Goal: Task Accomplishment & Management: Complete application form

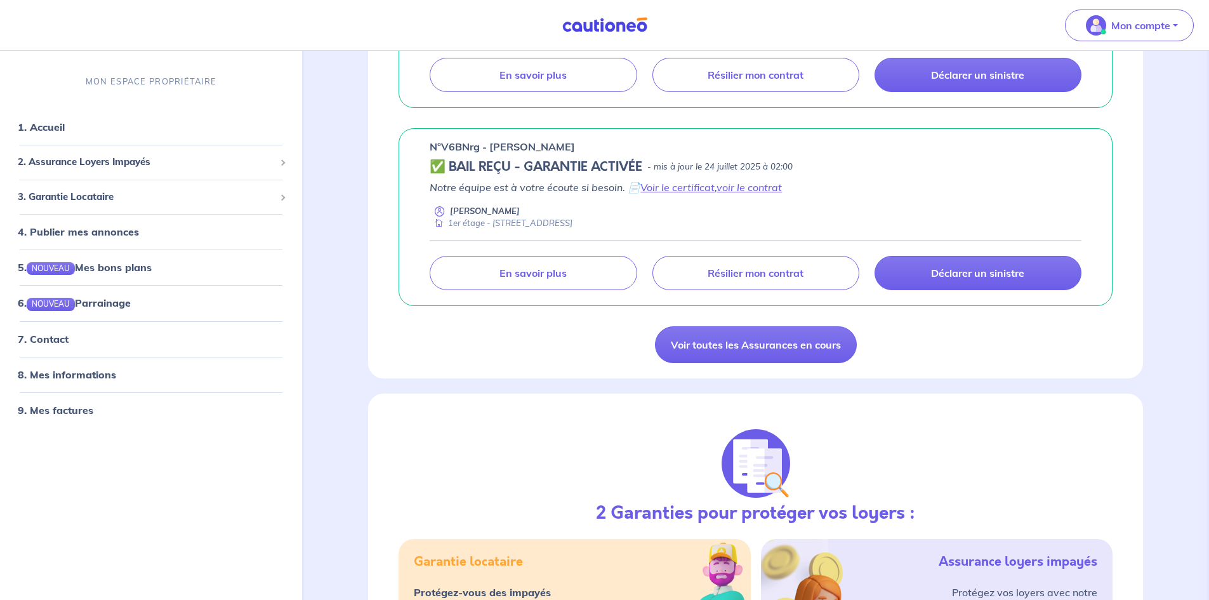
scroll to position [945, 0]
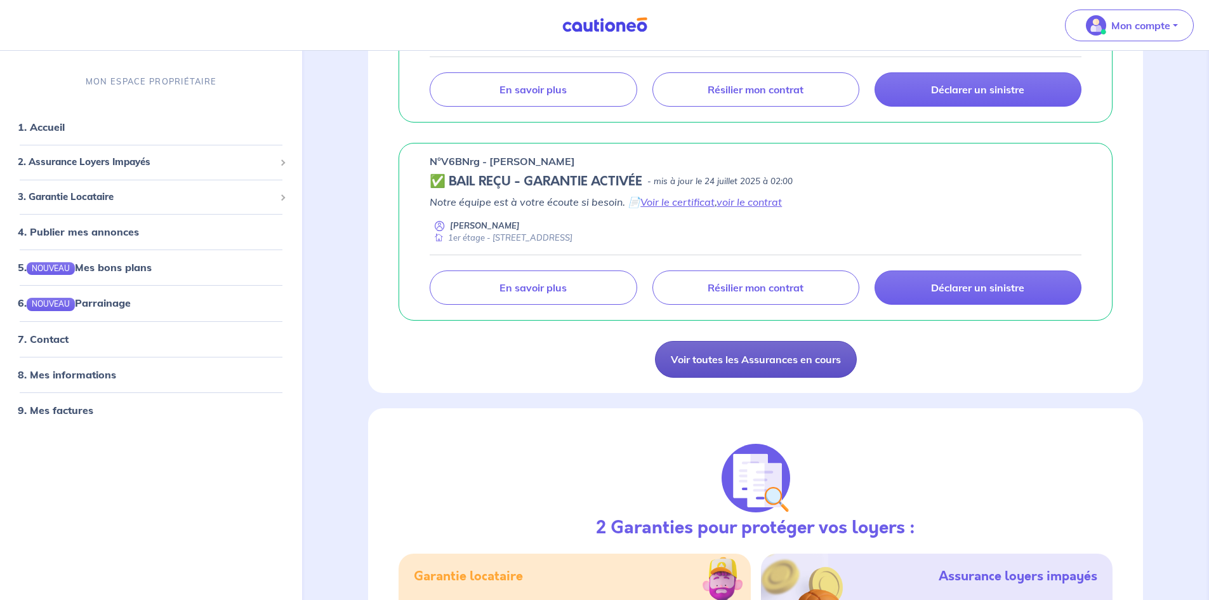
click at [734, 358] on link "Voir toutes les Assurances en cours" at bounding box center [756, 359] width 202 height 37
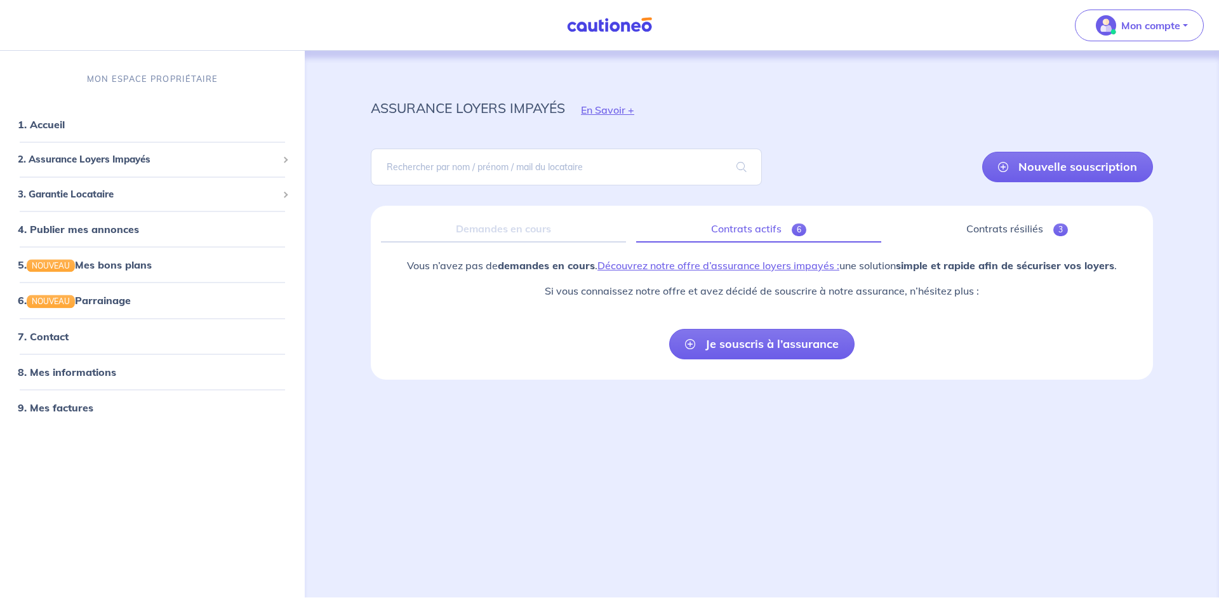
click at [776, 223] on link "Contrats actifs 6" at bounding box center [758, 229] width 245 height 27
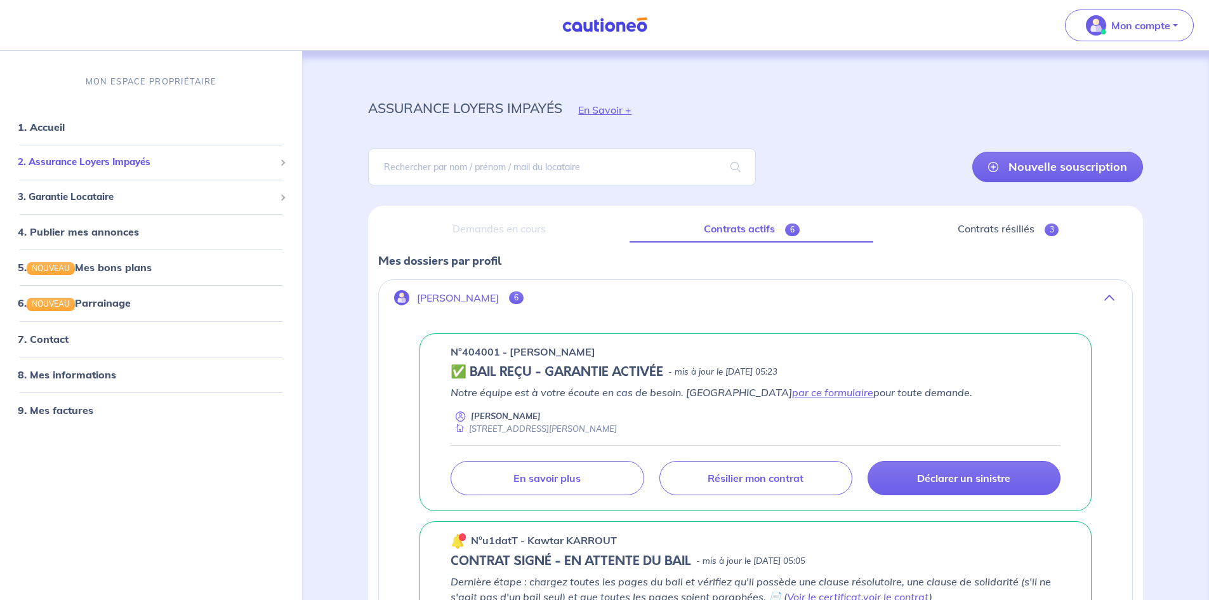
click at [80, 159] on span "2. Assurance Loyers Impayés" at bounding box center [146, 162] width 257 height 15
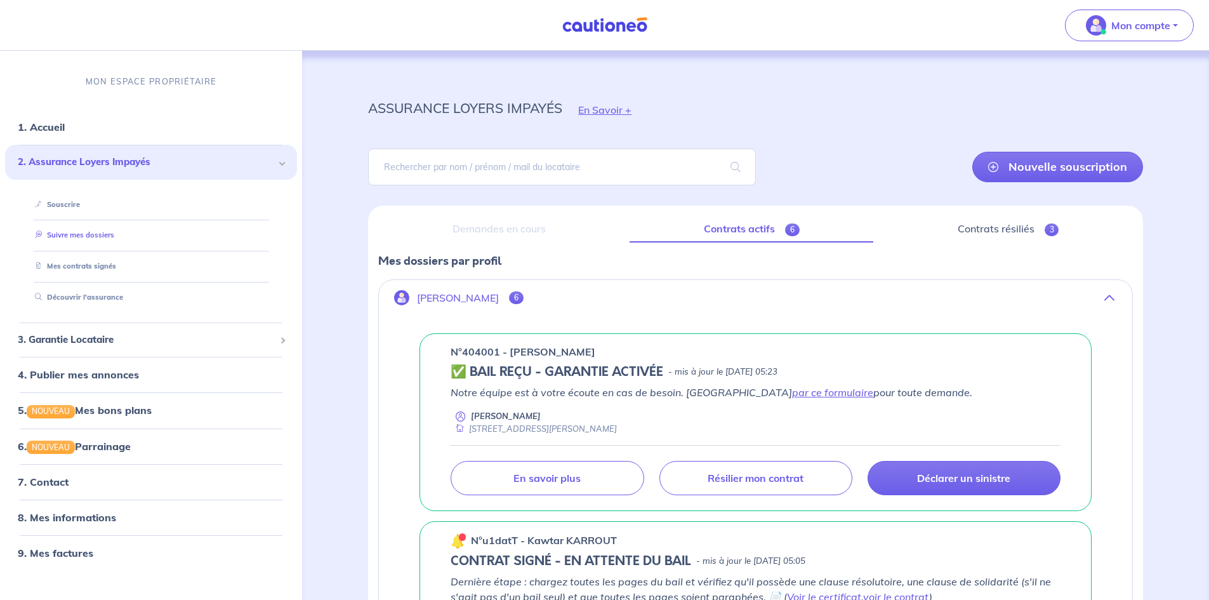
click at [77, 232] on link "Suivre mes dossiers" at bounding box center [72, 234] width 84 height 9
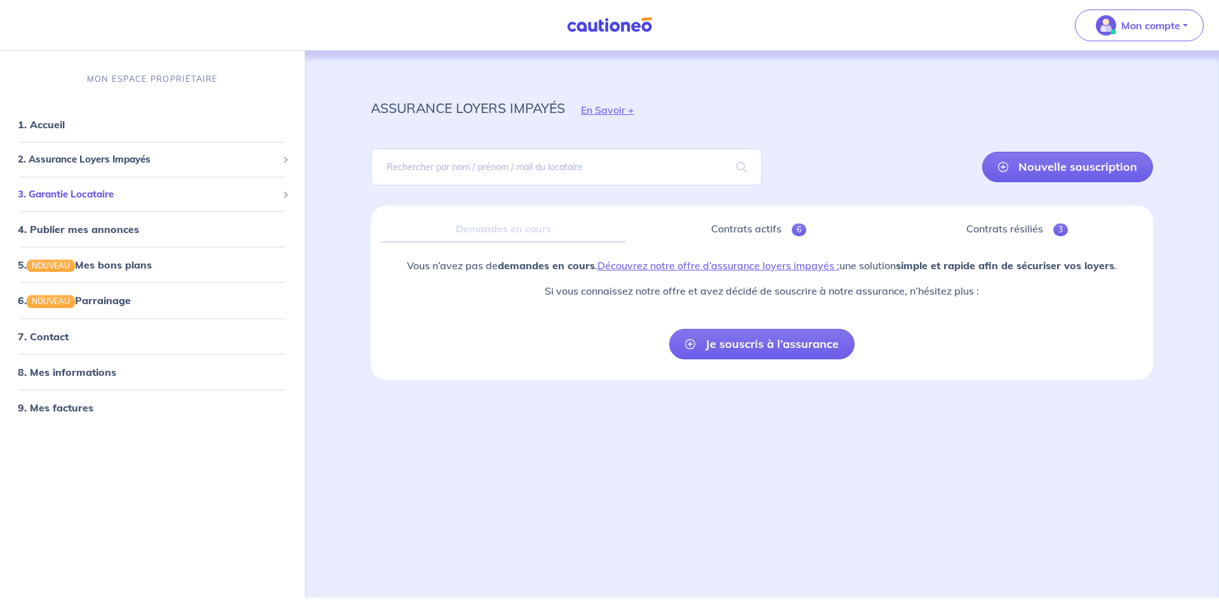
click at [76, 193] on span "3. Garantie Locataire" at bounding box center [148, 194] width 260 height 15
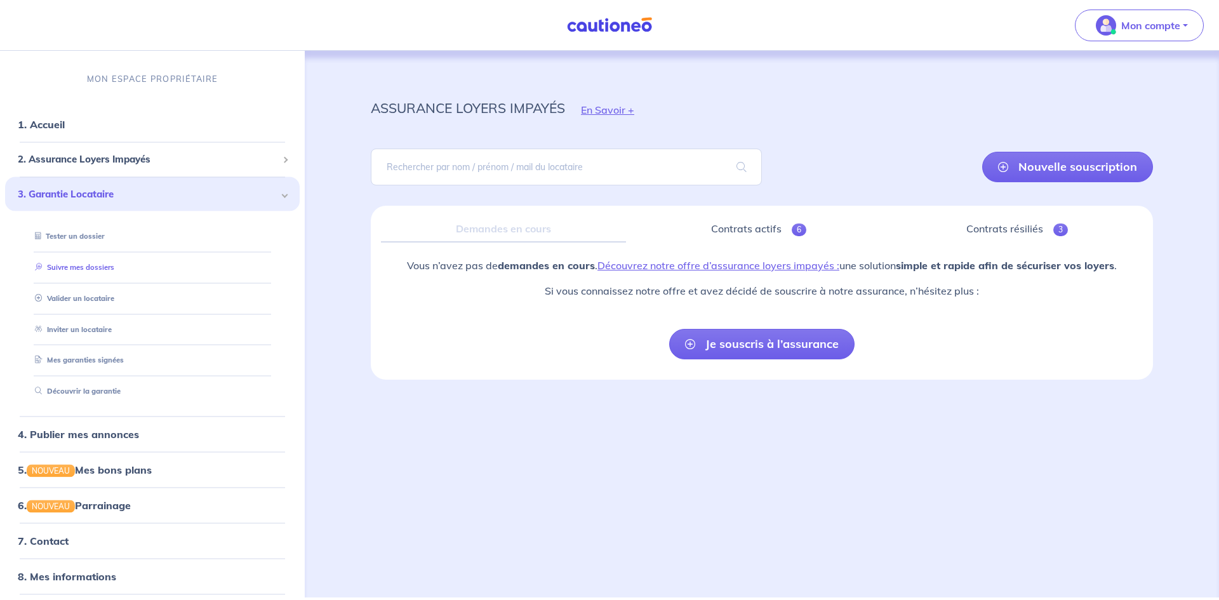
click at [91, 266] on link "Suivre mes dossiers" at bounding box center [72, 266] width 84 height 9
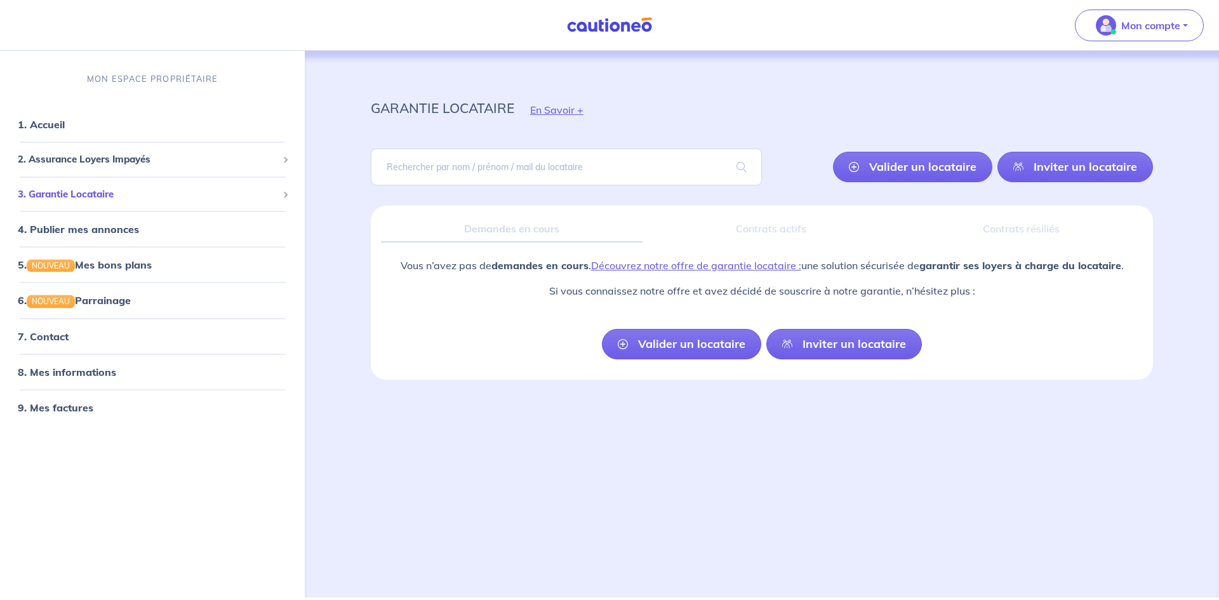
click at [99, 195] on span "3. Garantie Locataire" at bounding box center [148, 194] width 260 height 15
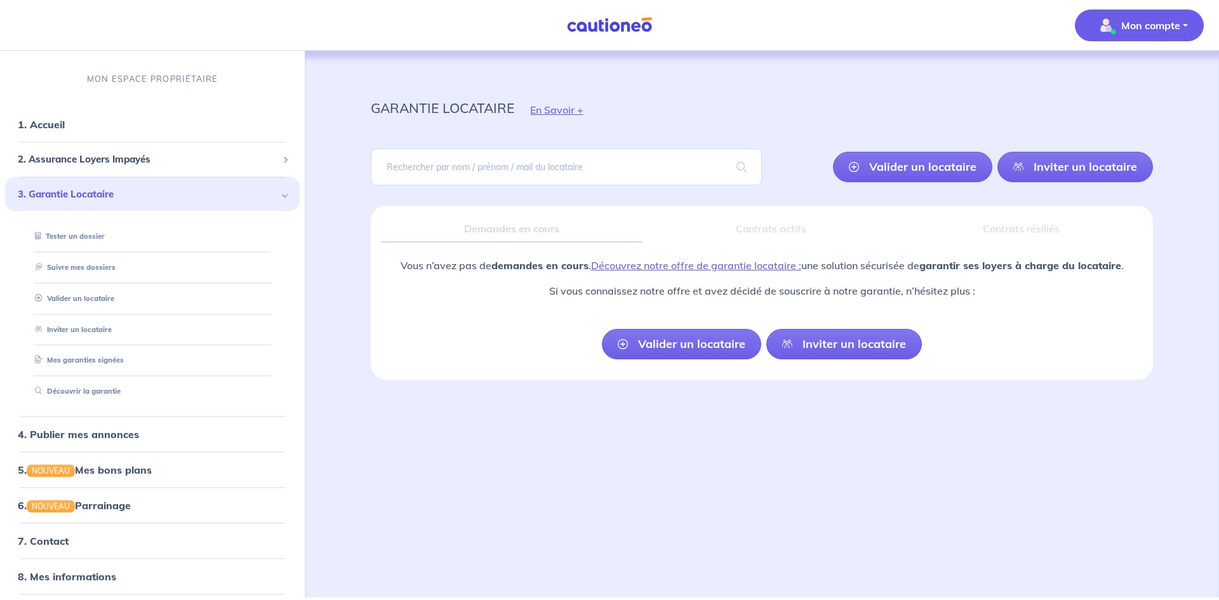
click at [1144, 30] on p "Mon compte" at bounding box center [1150, 25] width 59 height 15
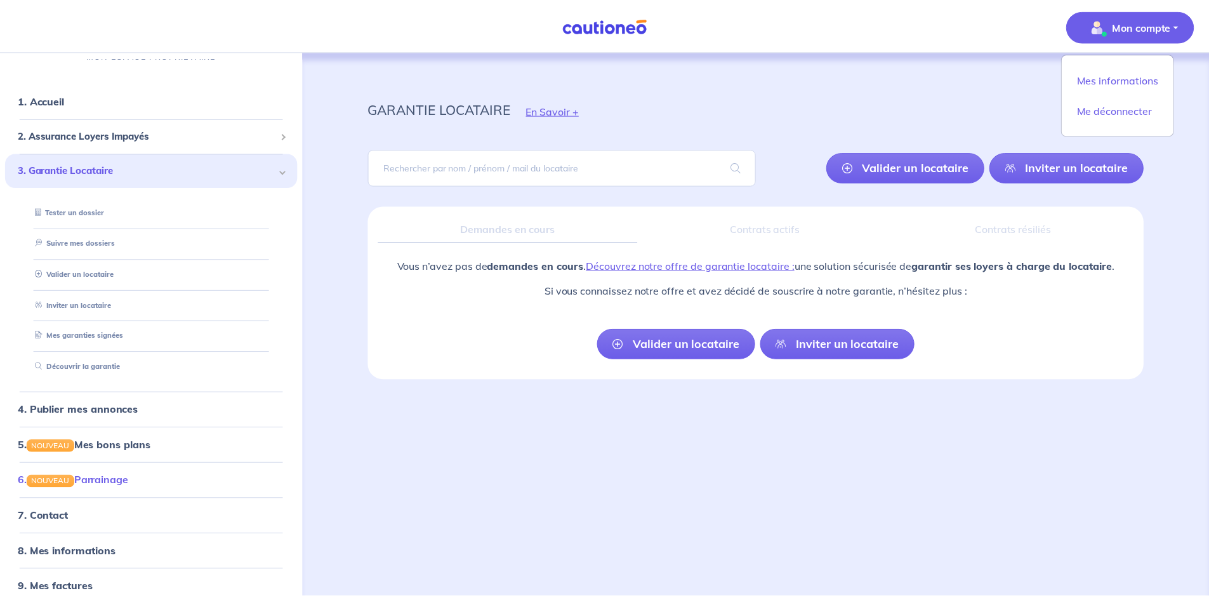
scroll to position [38, 0]
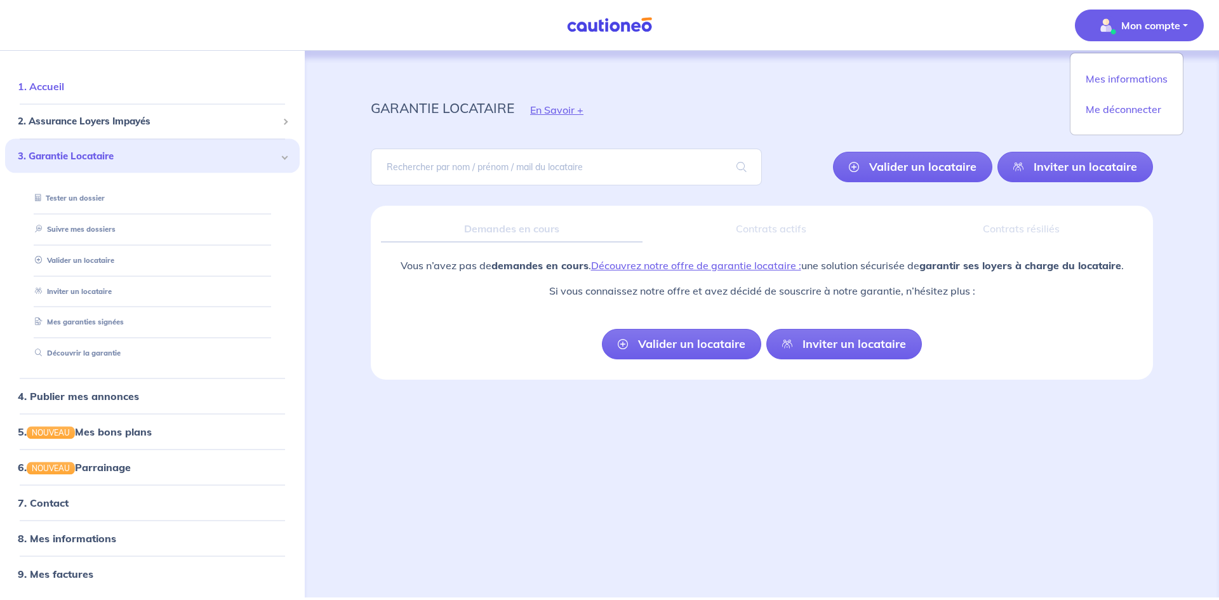
click at [60, 83] on link "1. Accueil" at bounding box center [41, 86] width 46 height 13
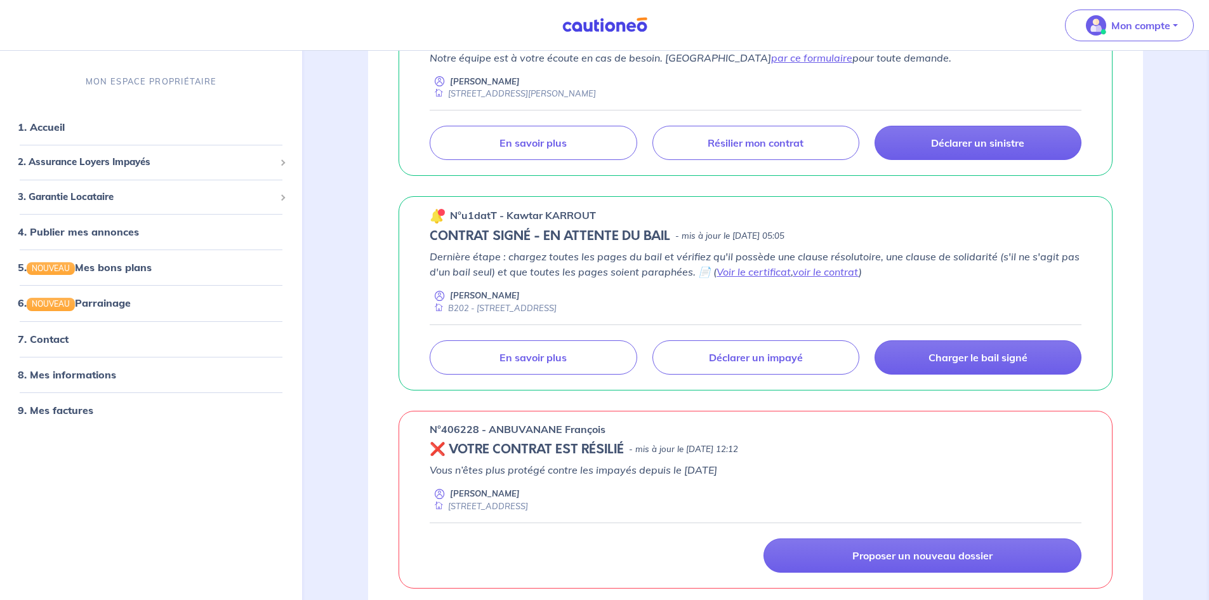
scroll to position [317, 0]
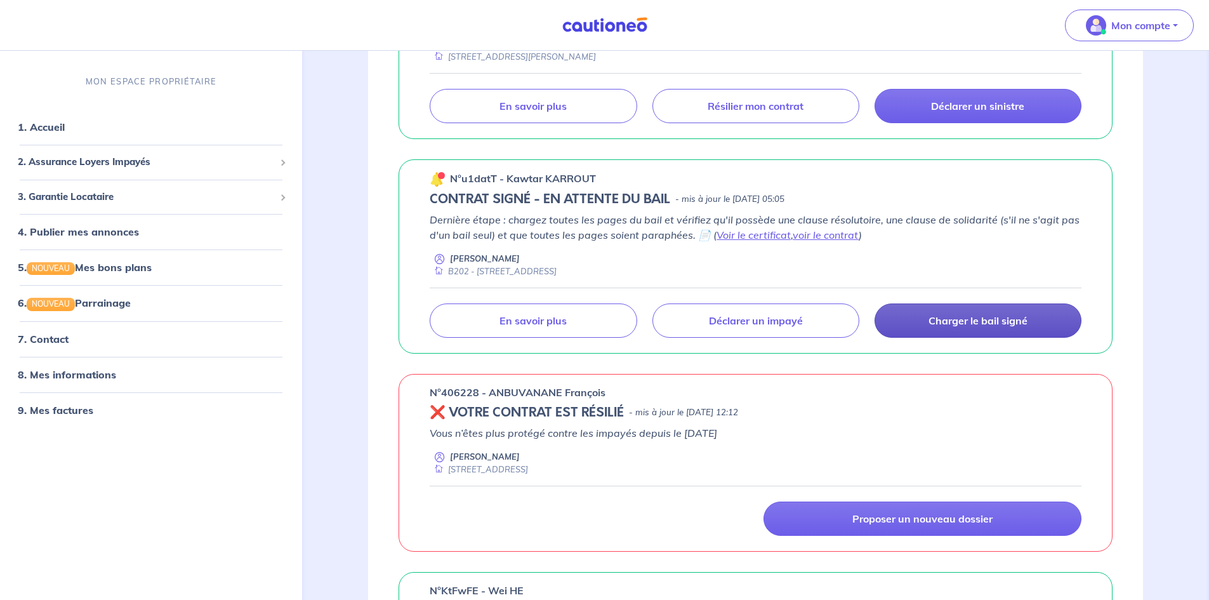
click at [978, 319] on p "Charger le bail signé" at bounding box center [978, 320] width 99 height 13
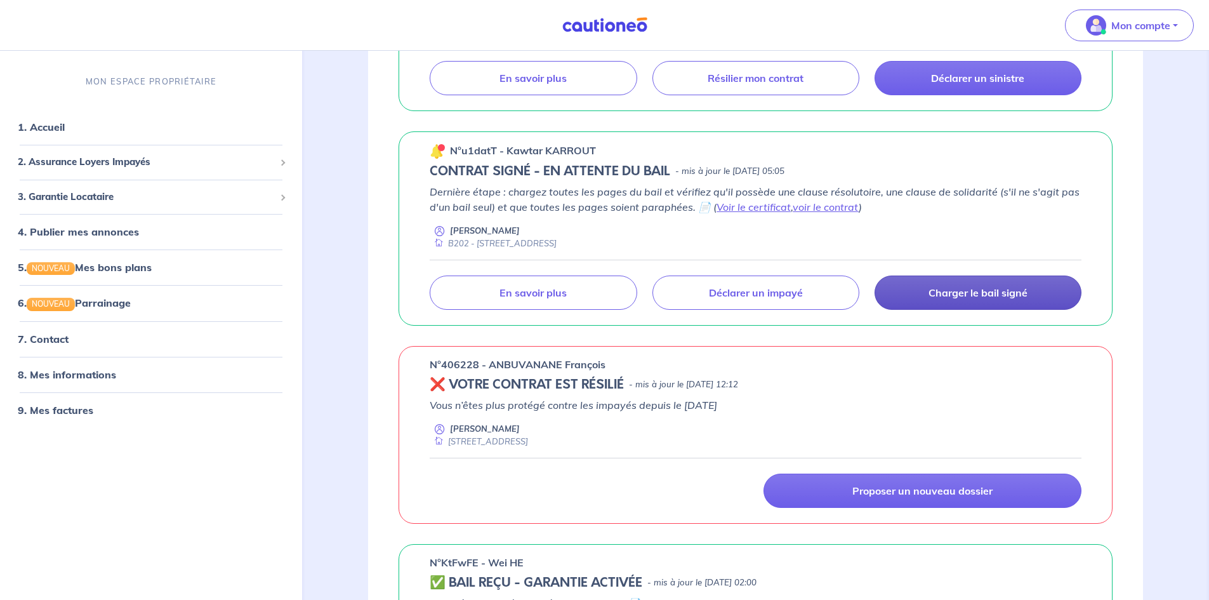
scroll to position [360, 0]
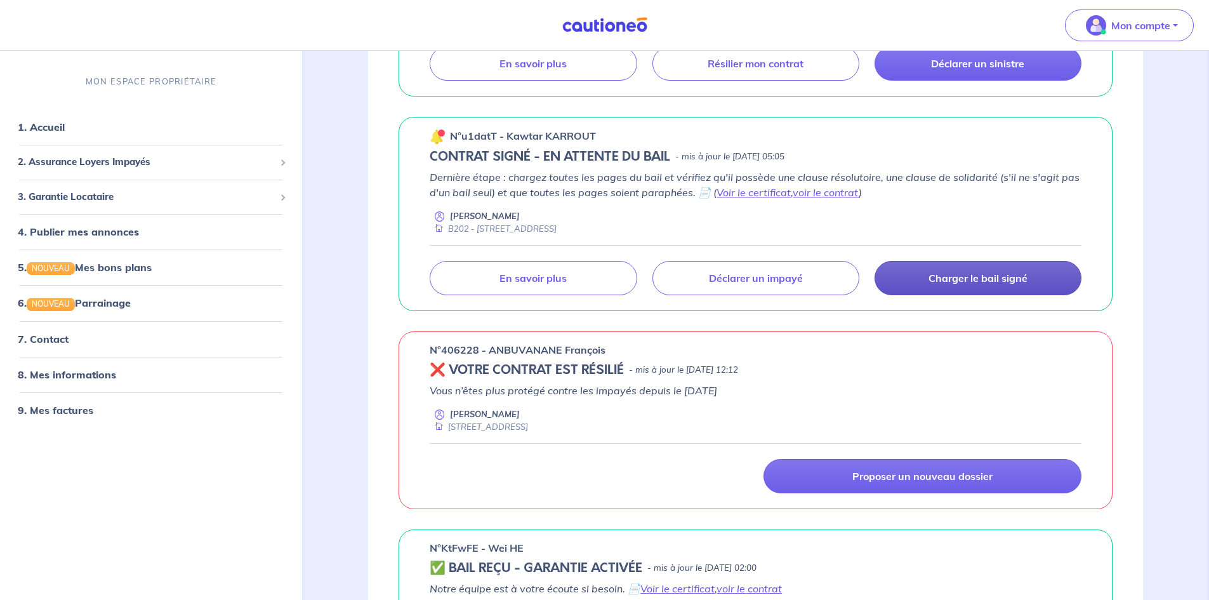
click at [969, 279] on p "Charger le bail signé" at bounding box center [978, 278] width 99 height 13
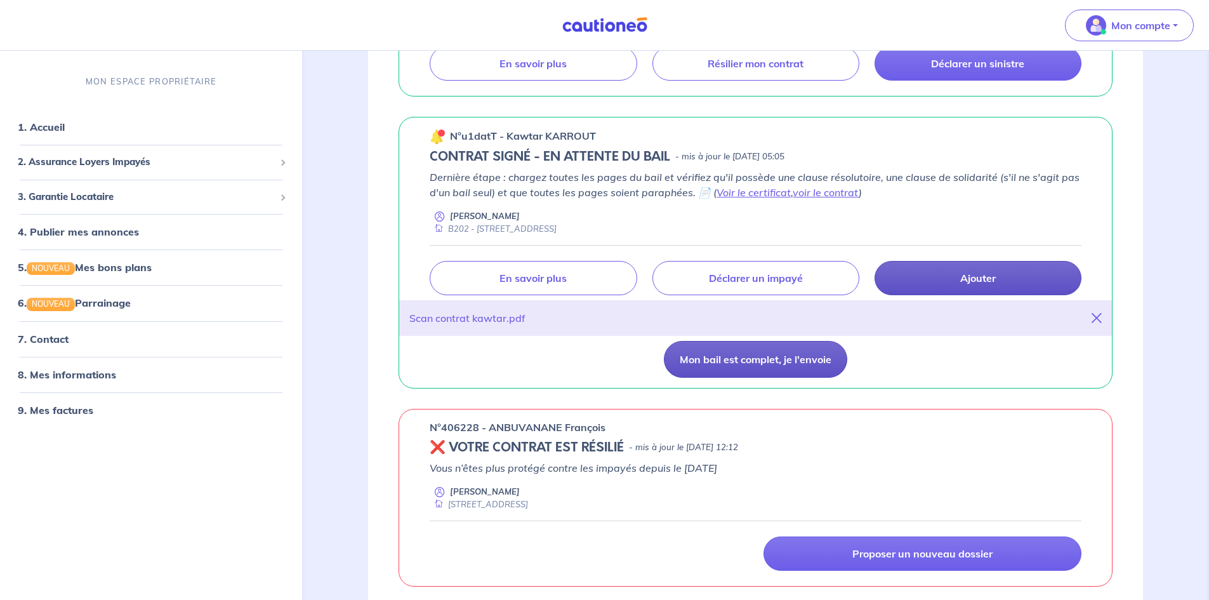
click at [765, 359] on button "Mon bail est complet, je l'envoie" at bounding box center [755, 359] width 183 height 37
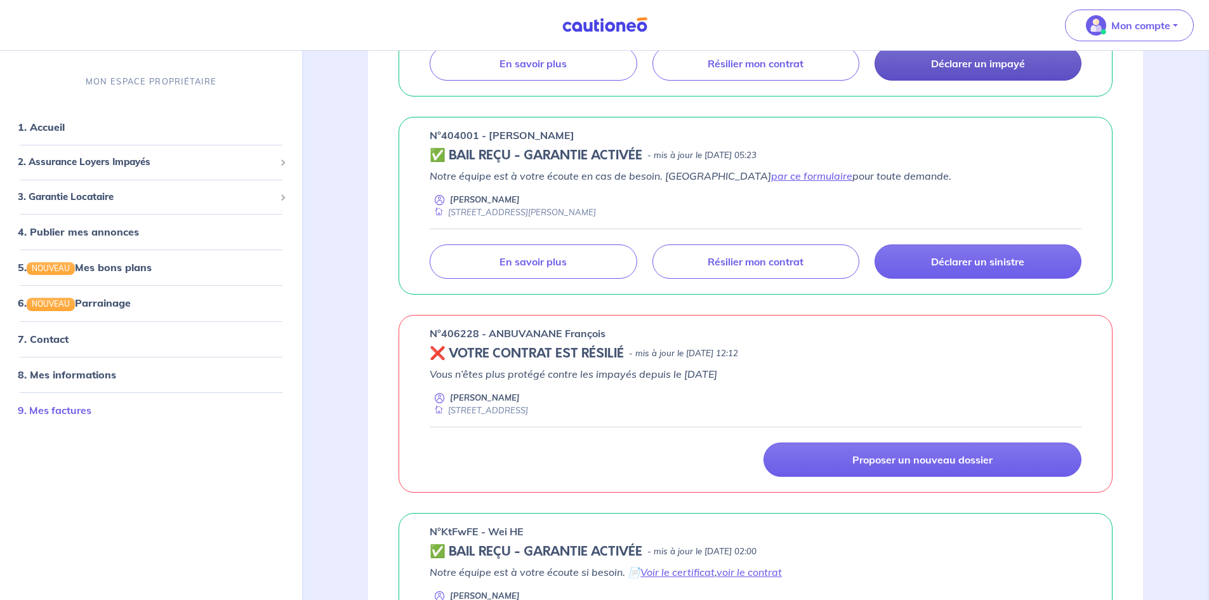
click at [69, 413] on link "9. Mes factures" at bounding box center [55, 409] width 74 height 13
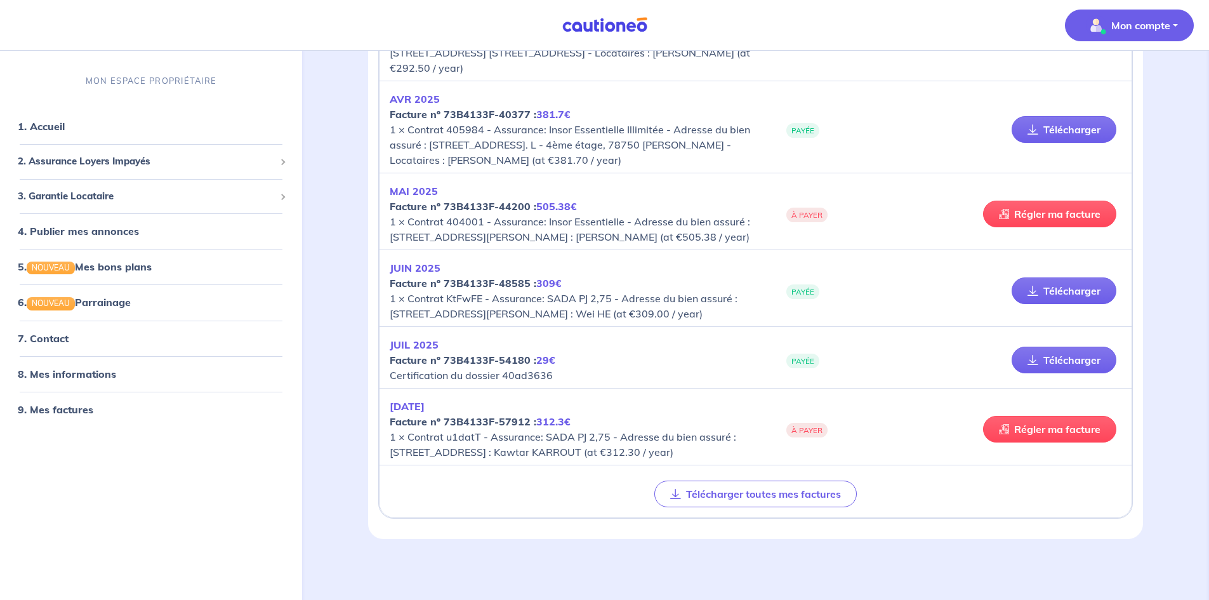
scroll to position [338, 0]
click at [1043, 422] on link "Régler ma facture" at bounding box center [1049, 429] width 133 height 27
